Goal: Task Accomplishment & Management: Manage account settings

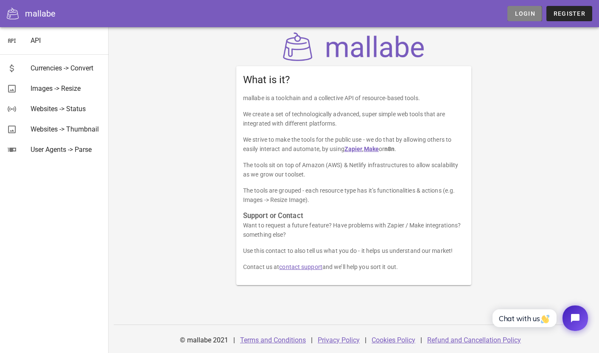
click at [526, 19] on link "Login" at bounding box center [524, 13] width 34 height 15
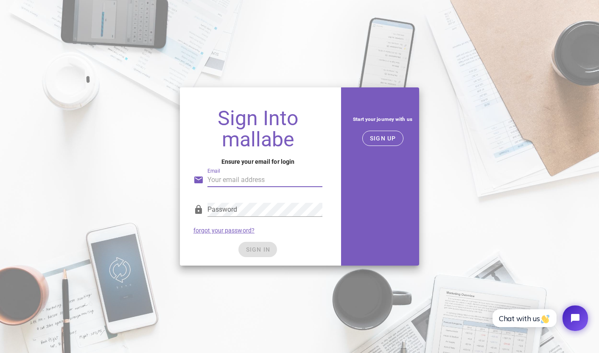
click at [306, 175] on input "Email" at bounding box center [264, 180] width 115 height 14
type input "[EMAIL_ADDRESS][DOMAIN_NAME]"
click at [288, 181] on input "[EMAIL_ADDRESS][DOMAIN_NAME]" at bounding box center [264, 180] width 115 height 14
click at [268, 248] on span "SIGN IN" at bounding box center [257, 249] width 25 height 7
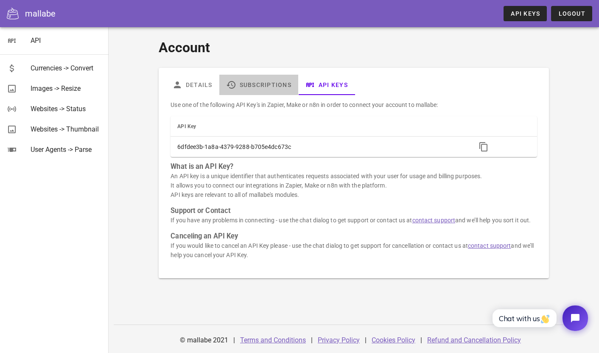
click at [280, 91] on link "Subscriptions" at bounding box center [258, 85] width 79 height 20
